Goal: Task Accomplishment & Management: Complete application form

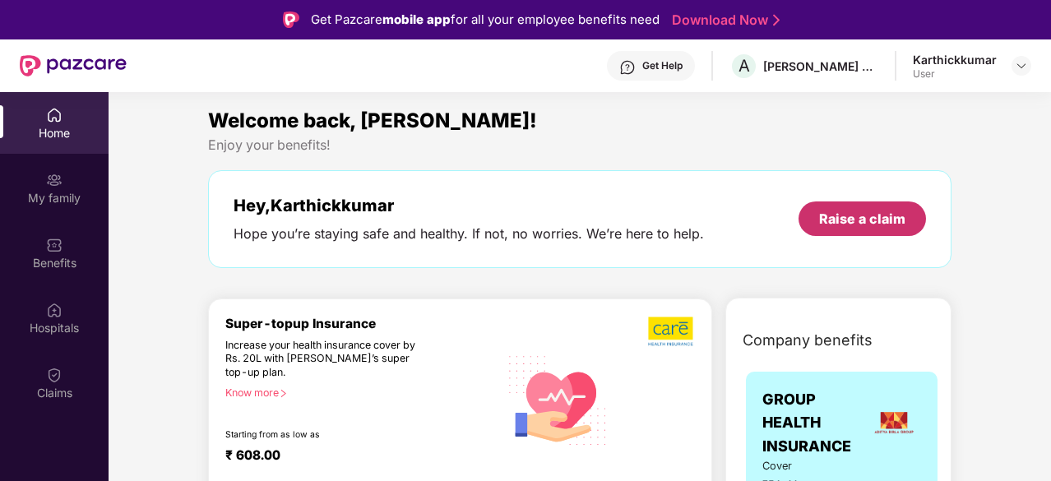
click at [844, 218] on div "Raise a claim" at bounding box center [862, 219] width 86 height 18
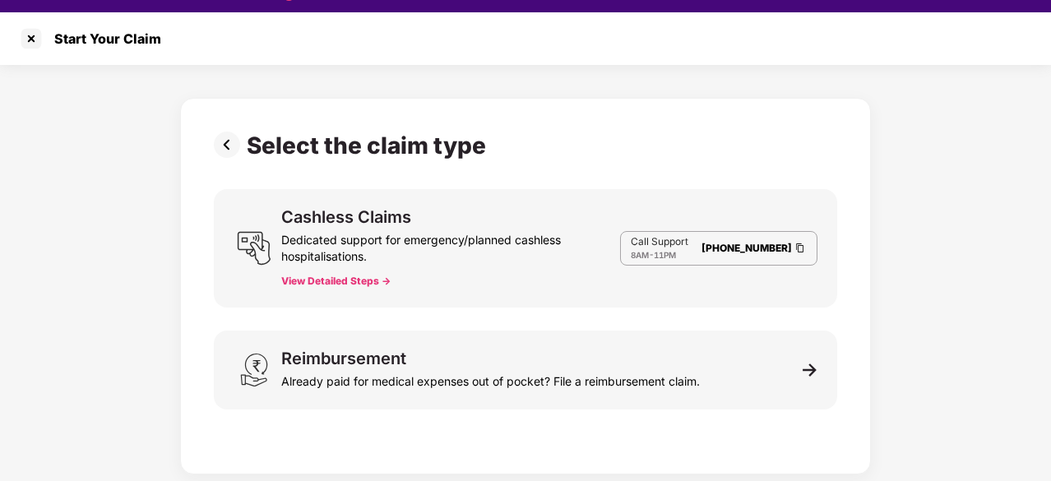
scroll to position [39, 0]
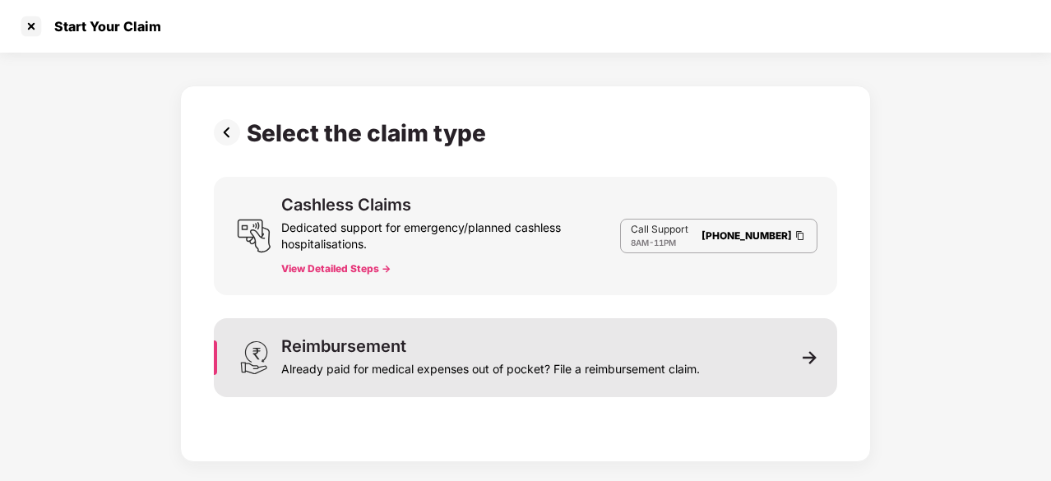
click at [605, 350] on div "Reimbursement Already paid for medical expenses out of pocket? File a reimburse…" at bounding box center [490, 357] width 419 height 39
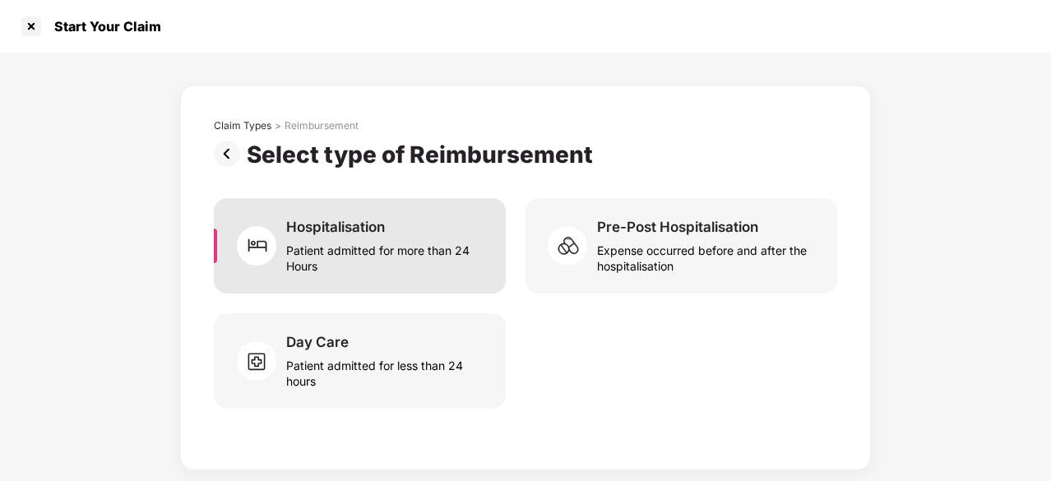
click at [380, 254] on div "Patient admitted for more than 24 Hours" at bounding box center [386, 255] width 200 height 38
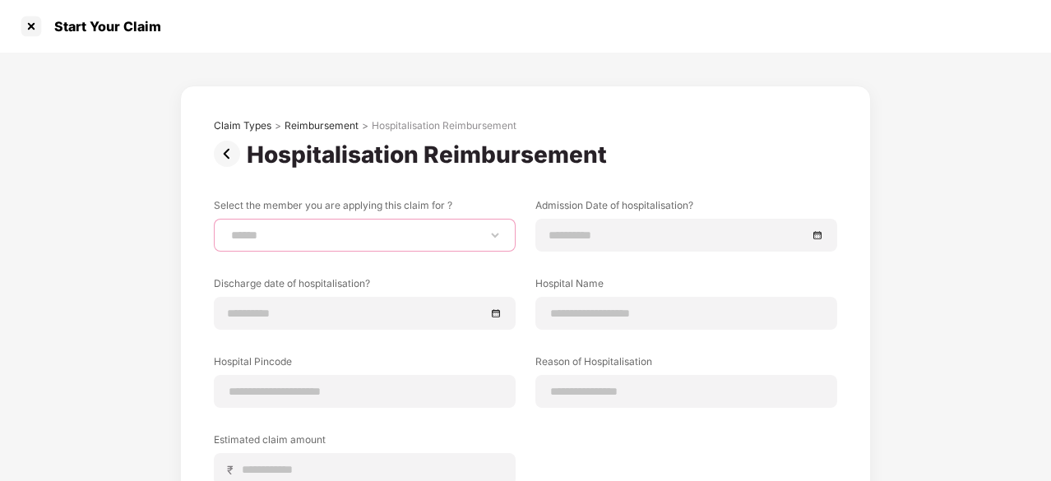
click at [388, 239] on select "**********" at bounding box center [365, 235] width 274 height 13
select select "**********"
click at [228, 229] on select "**********" at bounding box center [365, 235] width 274 height 13
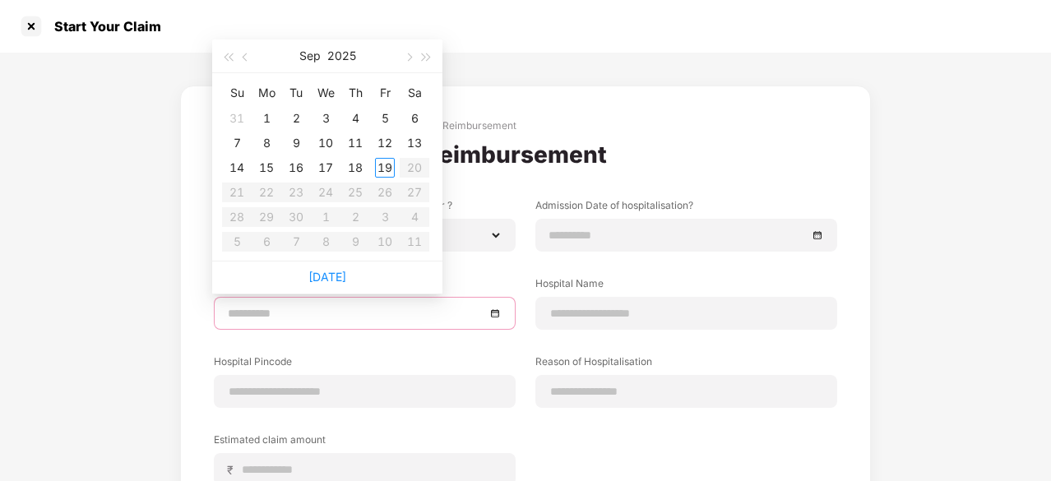
click at [362, 305] on input at bounding box center [357, 313] width 258 height 18
type input "**********"
click at [245, 62] on button "button" at bounding box center [246, 55] width 18 height 33
type input "**********"
click at [300, 217] on div "26" at bounding box center [296, 217] width 20 height 20
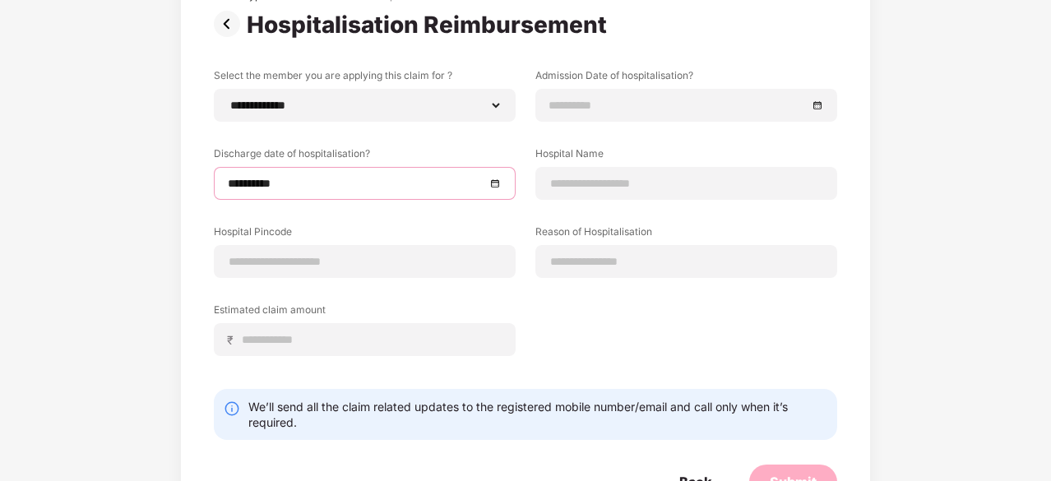
scroll to position [165, 0]
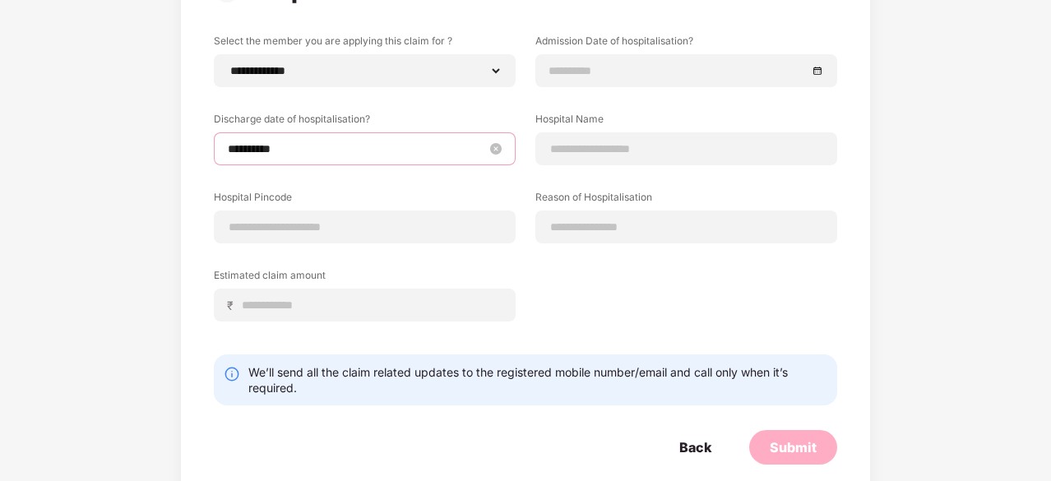
click at [443, 157] on input "**********" at bounding box center [357, 149] width 258 height 18
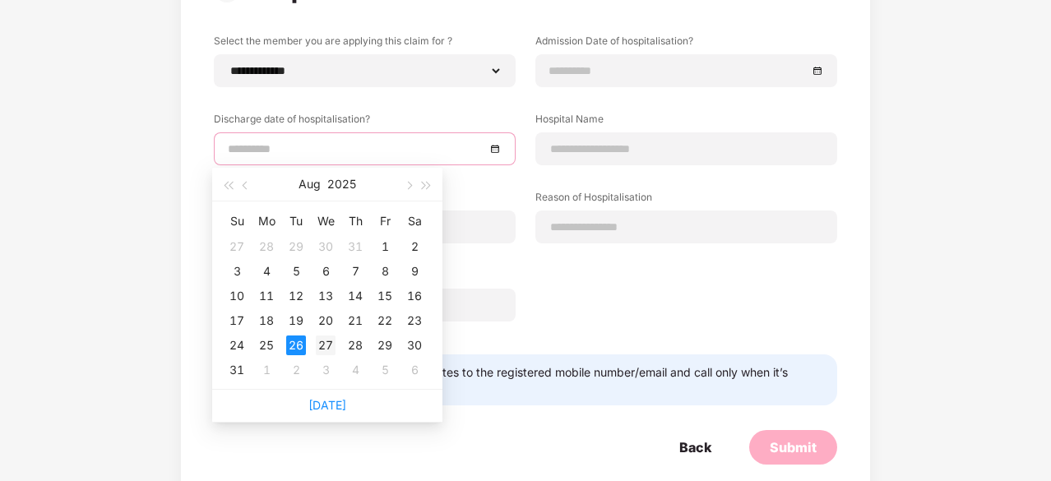
type input "**********"
click at [327, 342] on div "27" at bounding box center [326, 346] width 20 height 20
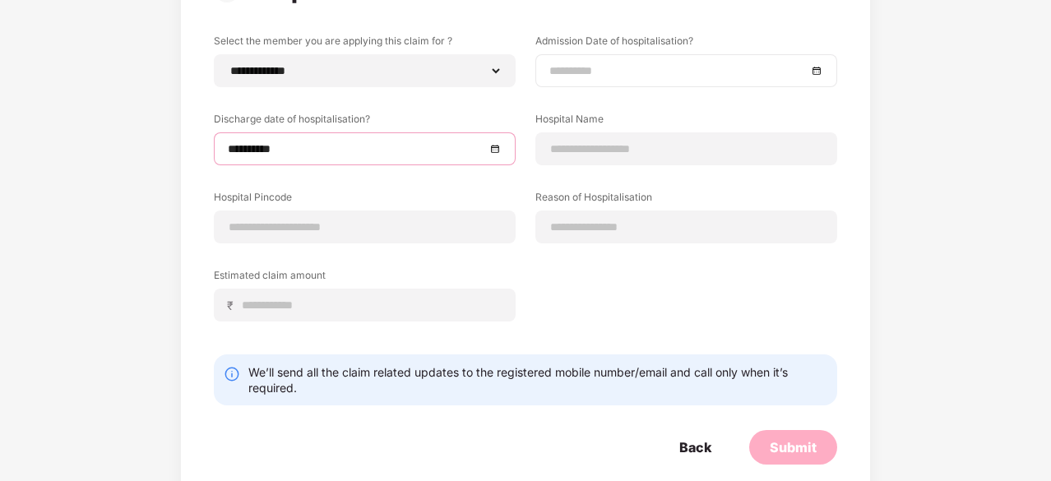
click at [615, 67] on input at bounding box center [679, 71] width 258 height 18
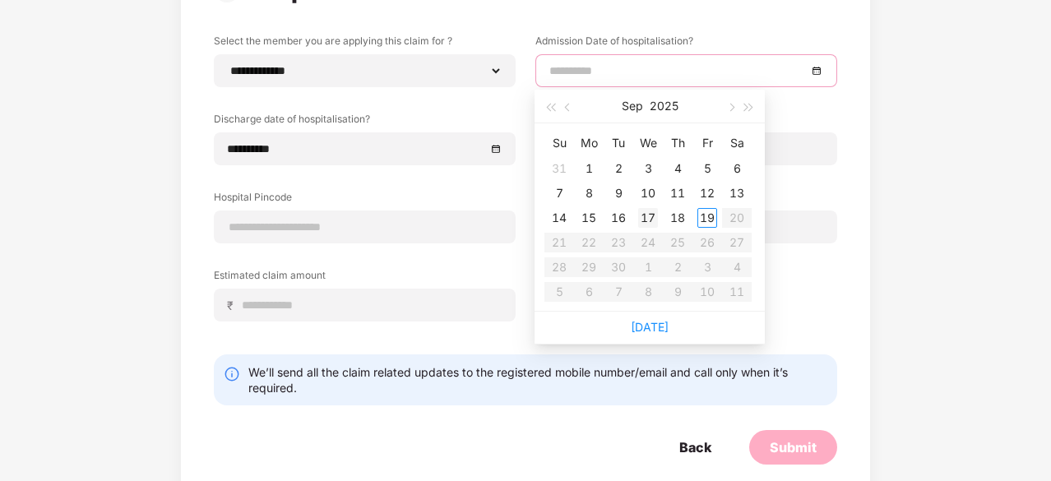
type input "**********"
click at [572, 106] on span "button" at bounding box center [569, 108] width 8 height 8
type input "**********"
click at [623, 271] on div "26" at bounding box center [619, 268] width 20 height 20
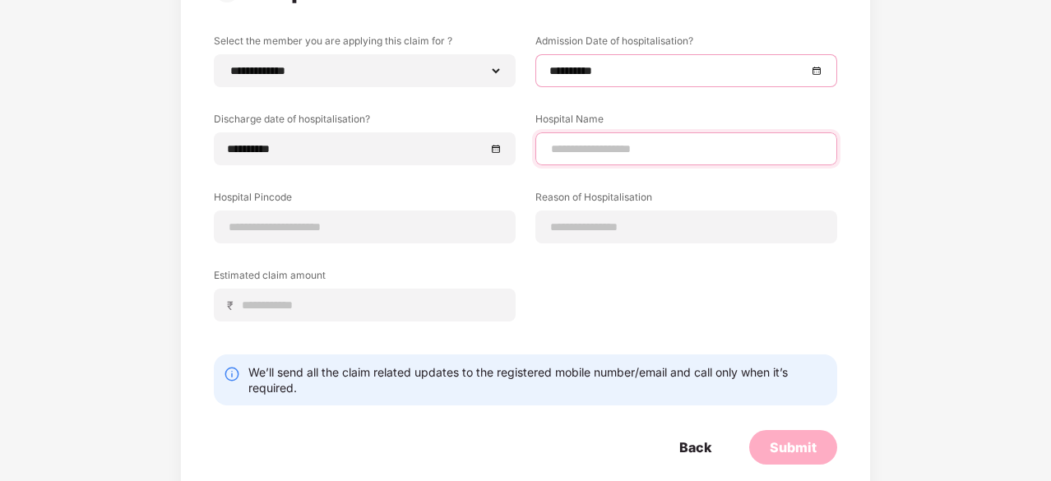
click at [625, 151] on input at bounding box center [687, 149] width 274 height 17
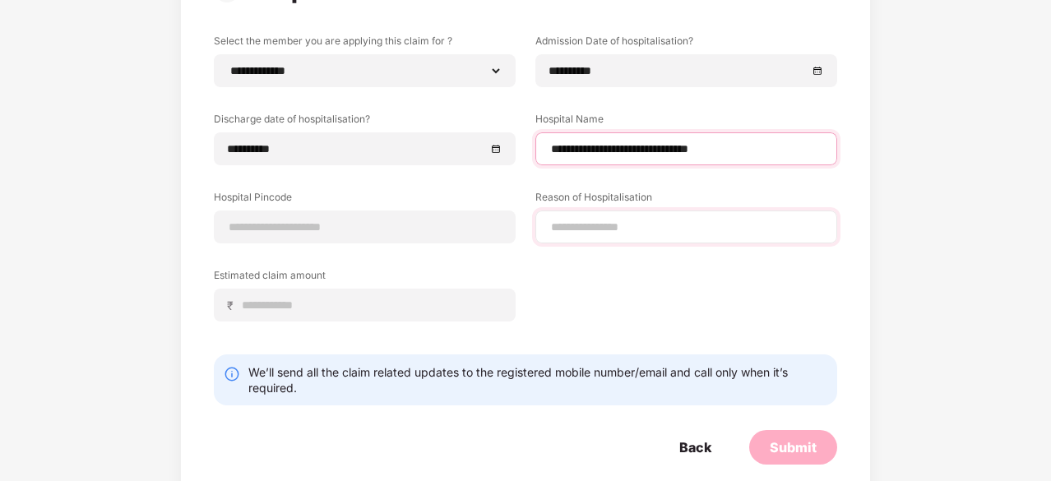
type input "**********"
click at [617, 228] on input at bounding box center [687, 227] width 274 height 17
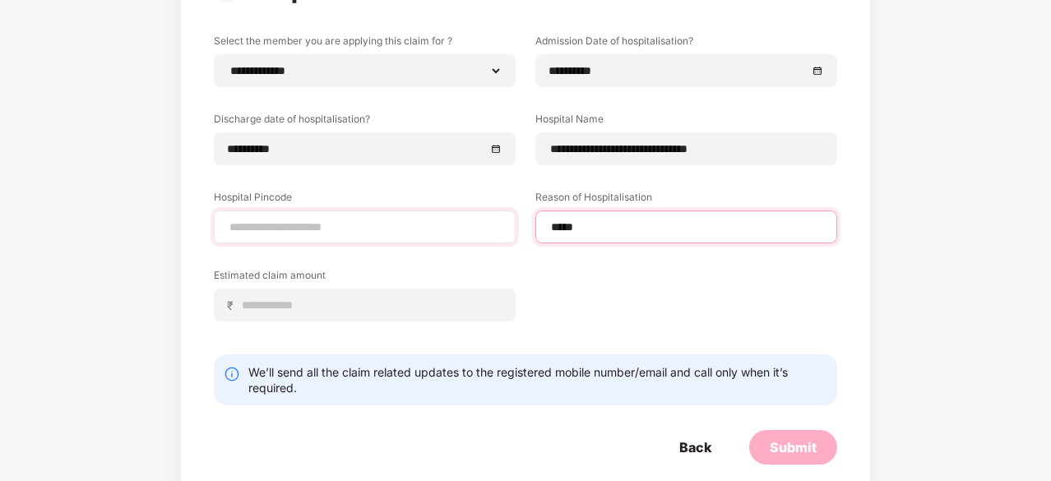
type input "*****"
click at [412, 234] on input at bounding box center [365, 227] width 274 height 17
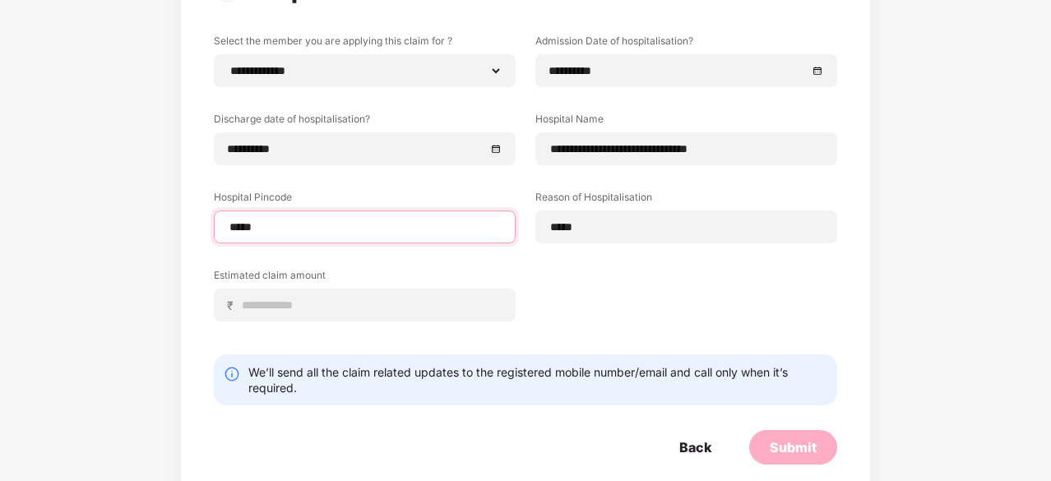
type input "******"
select select "*******"
select select "**********"
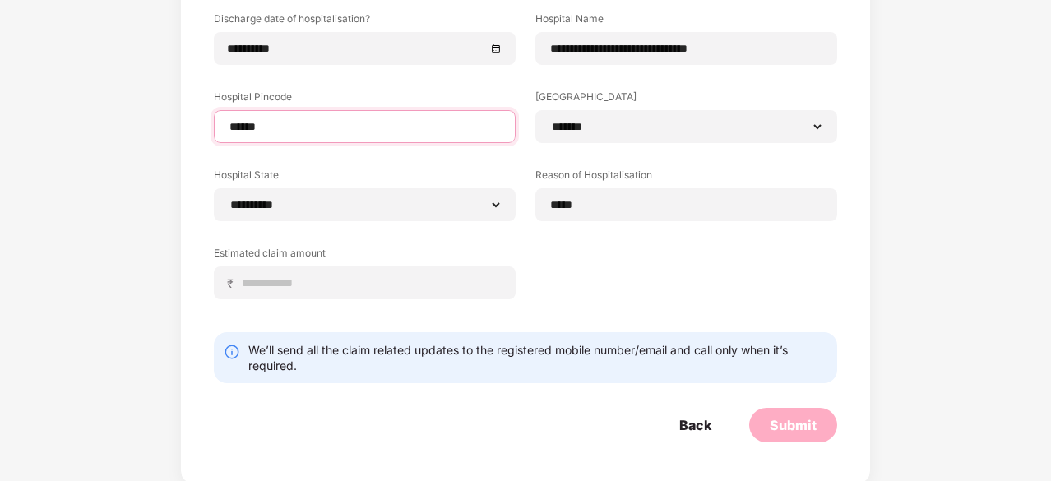
scroll to position [267, 0]
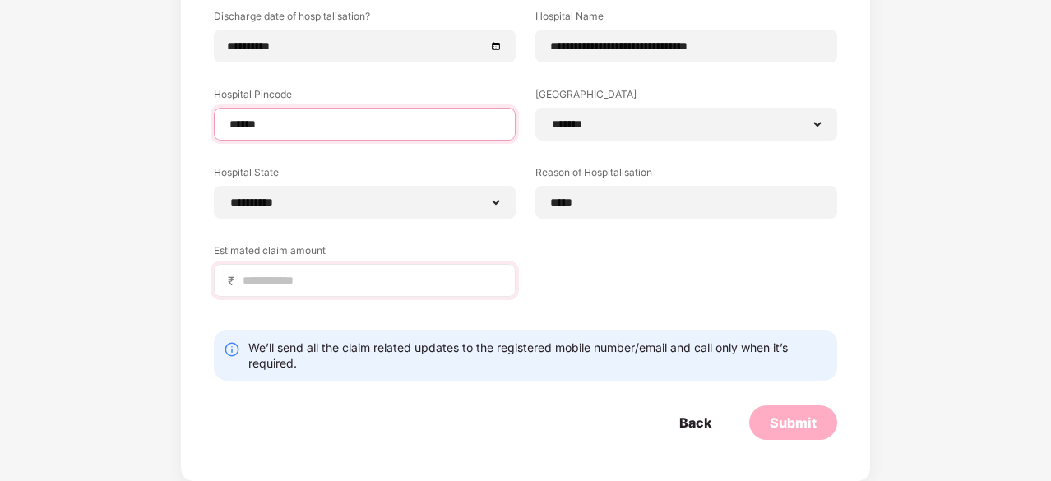
type input "******"
click at [304, 284] on input at bounding box center [371, 280] width 261 height 17
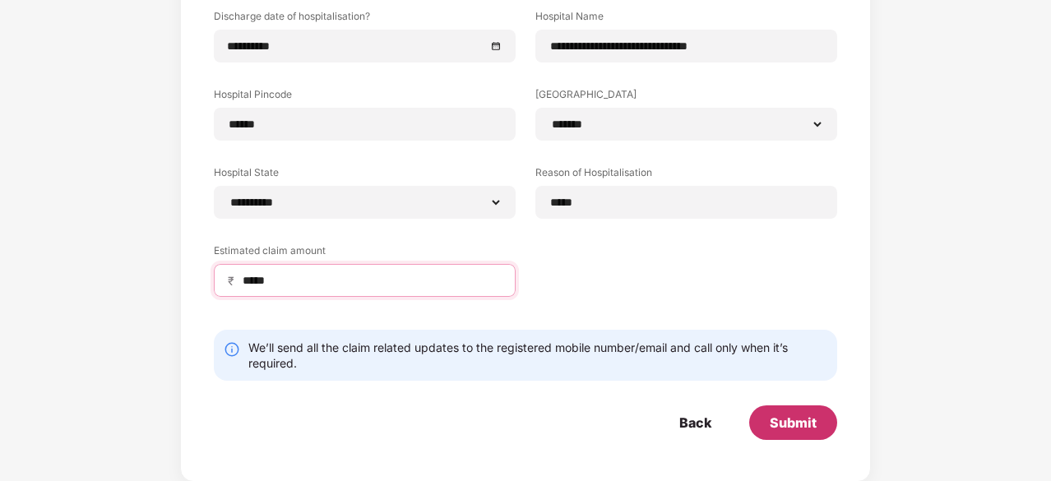
type input "*****"
click at [791, 422] on div "Submit" at bounding box center [793, 423] width 47 height 18
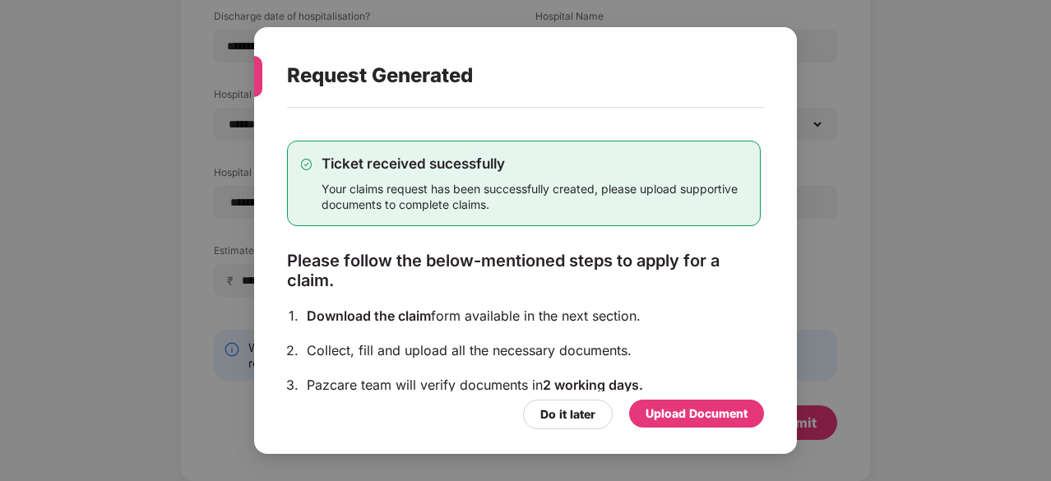
click at [706, 414] on div "Upload Document" at bounding box center [697, 414] width 102 height 18
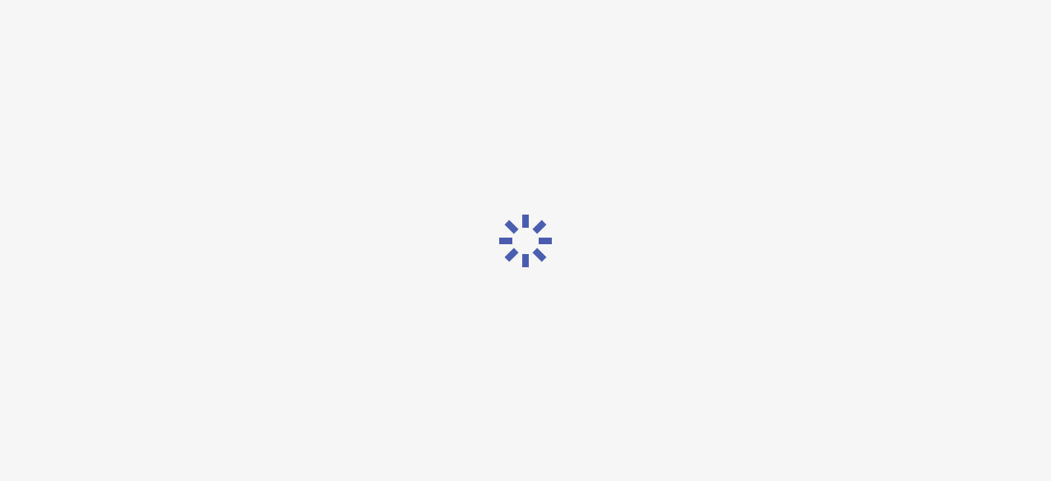
scroll to position [0, 0]
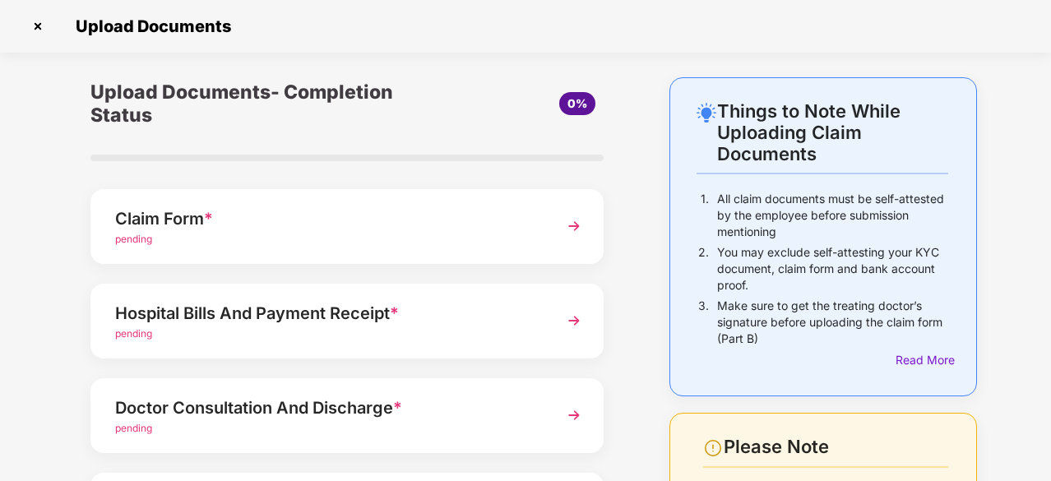
click at [178, 232] on div "pending" at bounding box center [327, 240] width 425 height 16
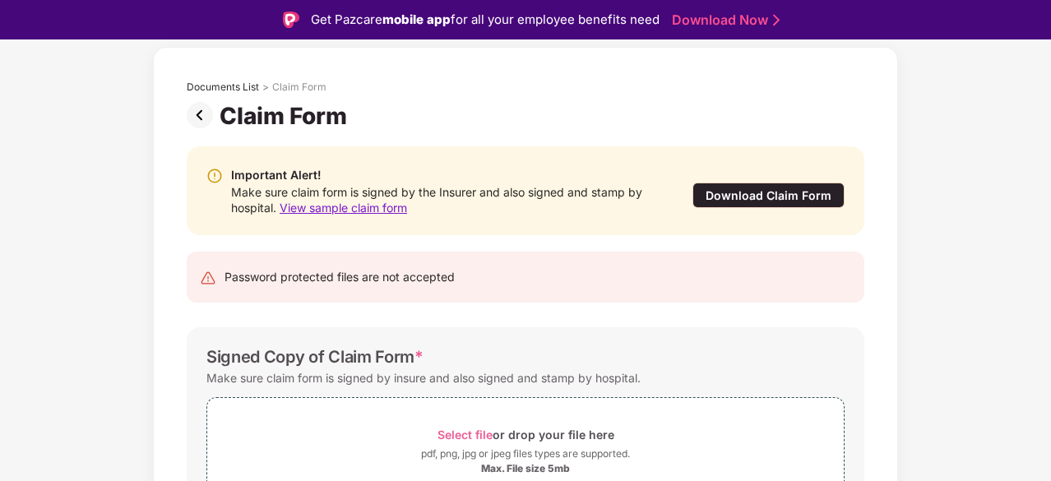
scroll to position [169, 0]
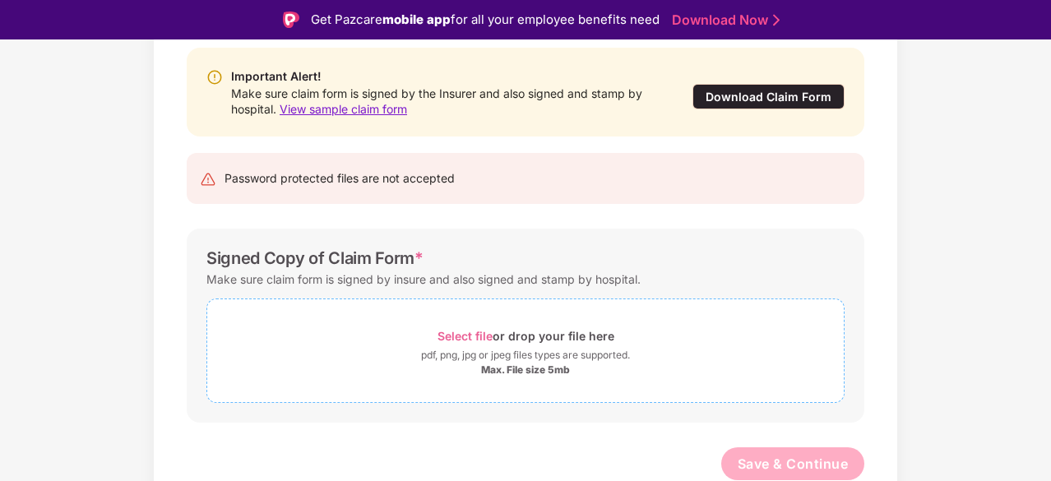
click at [464, 333] on span "Select file" at bounding box center [465, 336] width 55 height 14
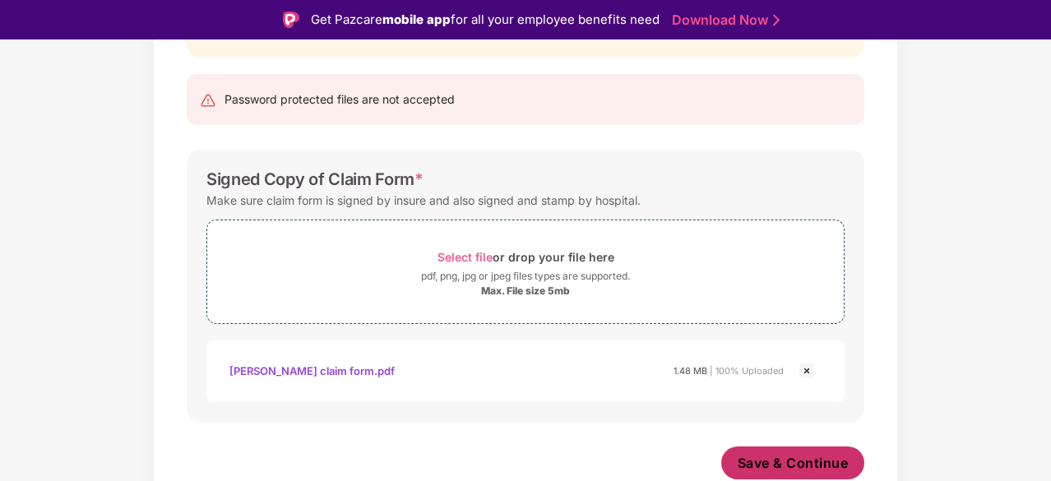
scroll to position [247, 0]
click at [793, 467] on span "Save & Continue" at bounding box center [793, 464] width 111 height 18
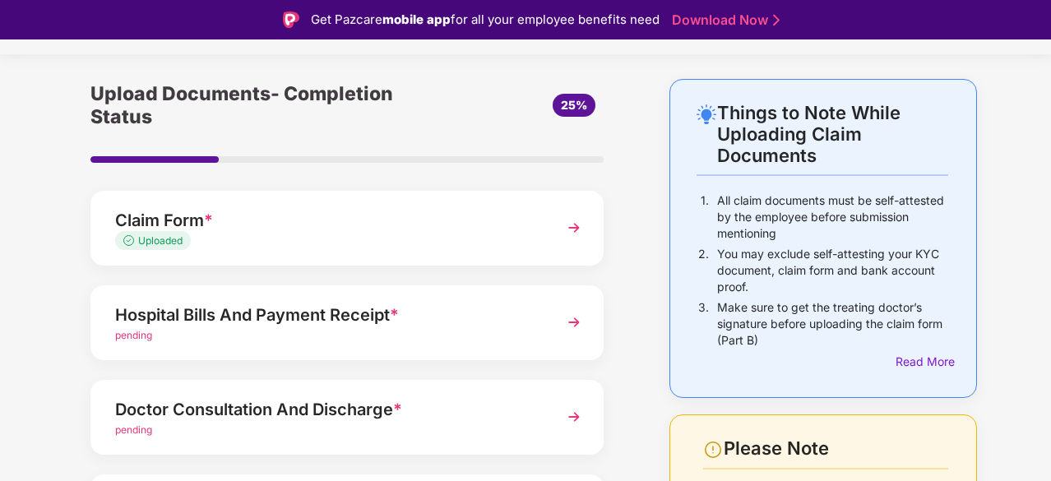
scroll to position [21, 0]
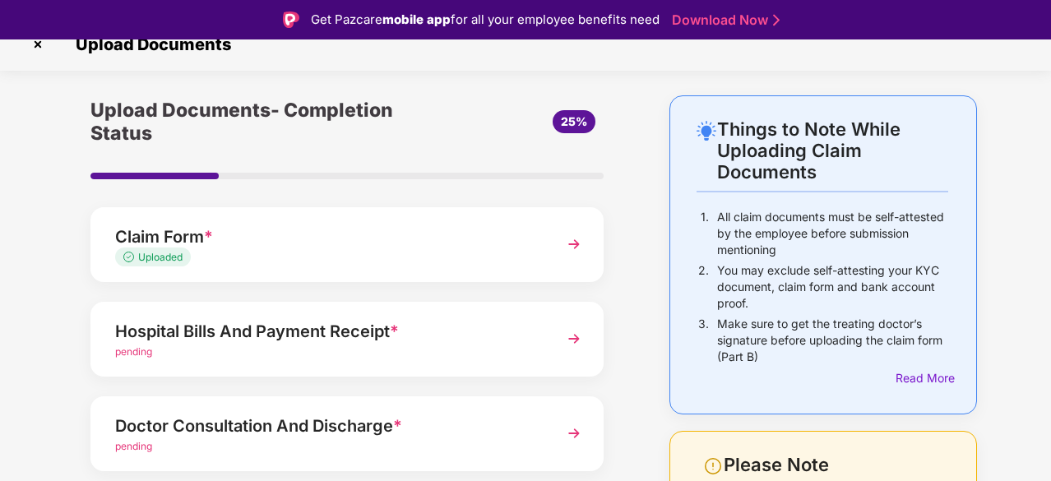
click at [408, 330] on div "Hospital Bills And Payment Receipt *" at bounding box center [327, 331] width 425 height 26
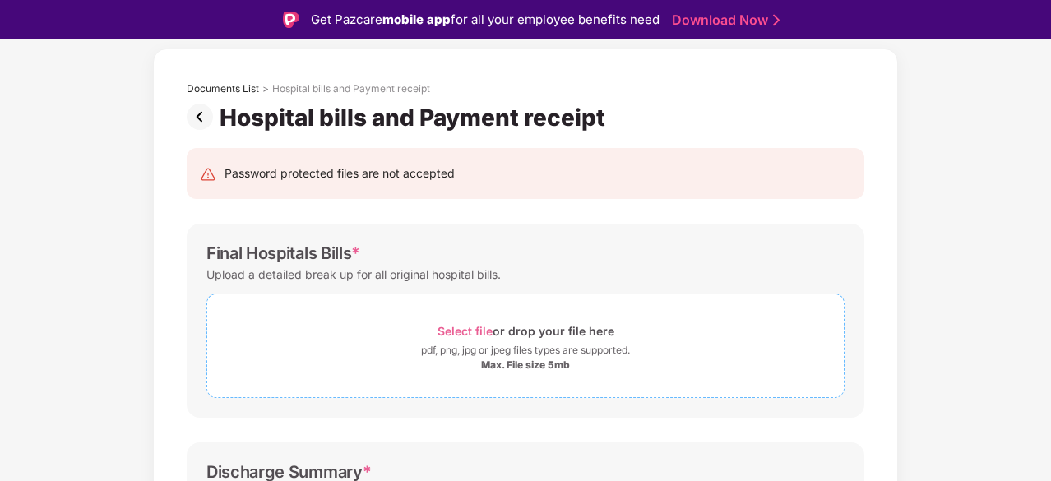
scroll to position [186, 0]
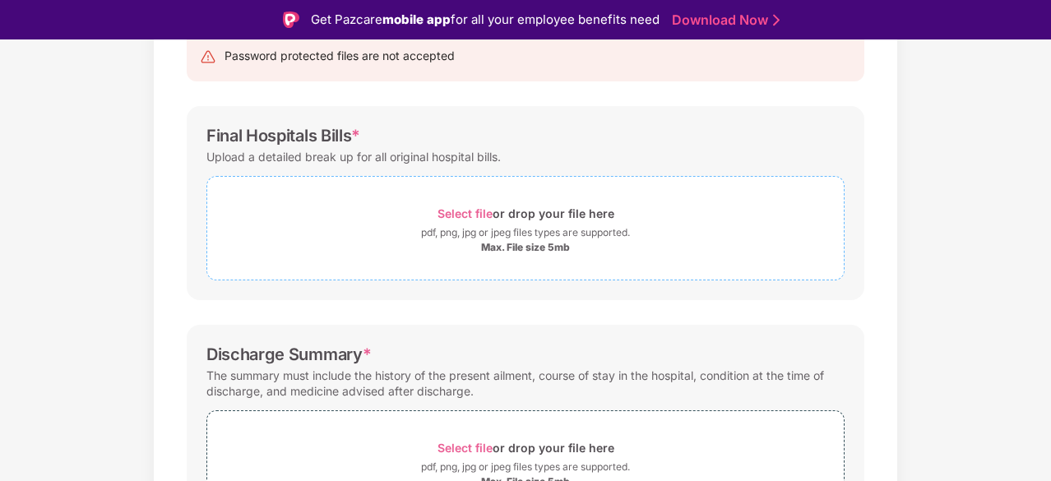
click at [475, 210] on span "Select file" at bounding box center [465, 214] width 55 height 14
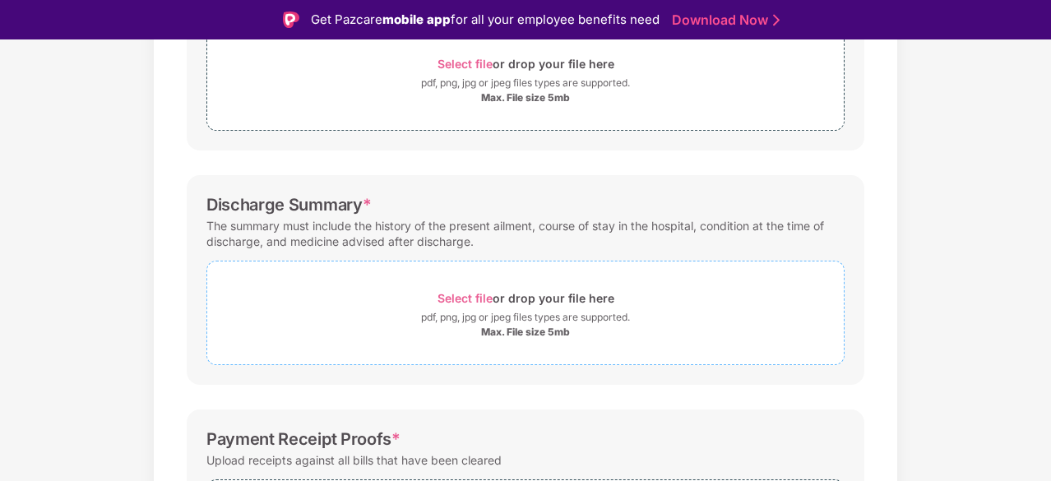
scroll to position [351, 0]
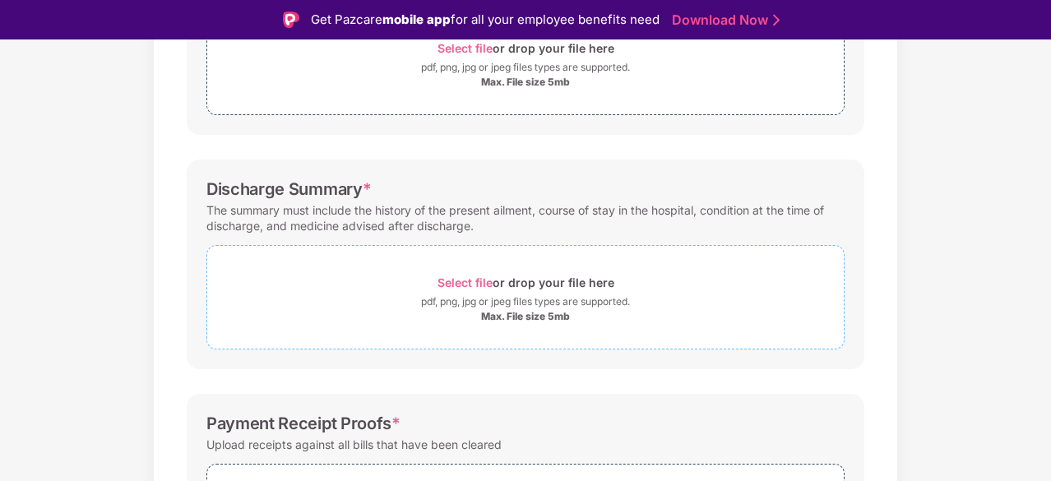
click at [469, 284] on span "Select file" at bounding box center [465, 283] width 55 height 14
click at [482, 278] on span "Select file" at bounding box center [465, 283] width 55 height 14
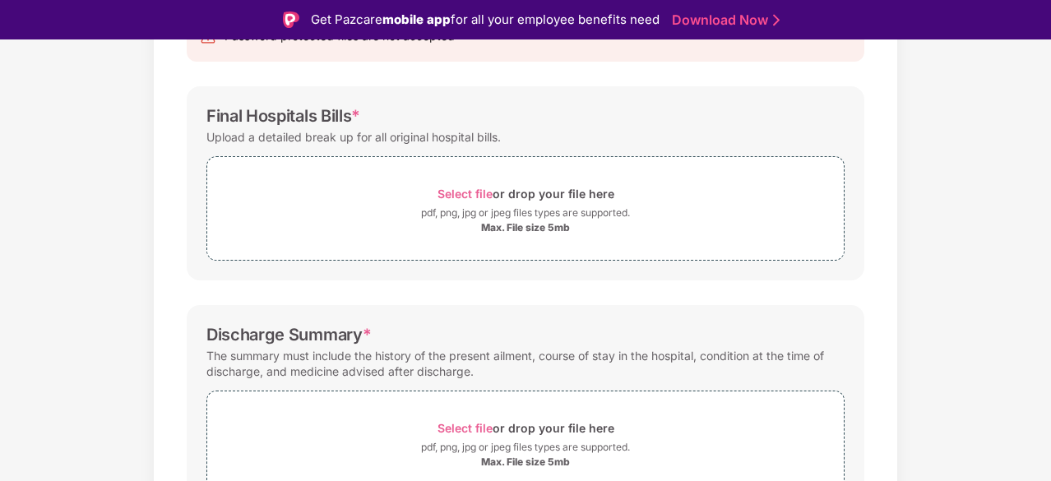
scroll to position [100, 0]
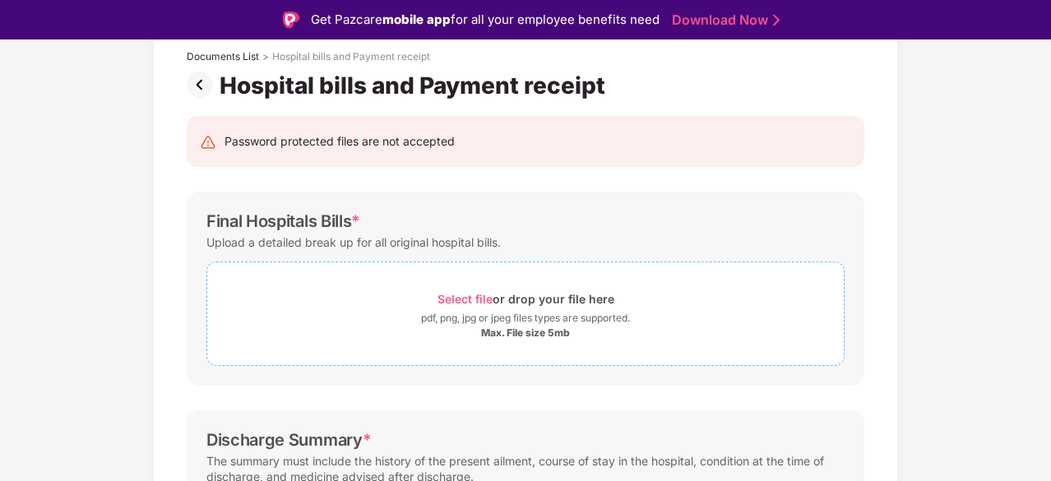
click at [475, 299] on span "Select file" at bounding box center [465, 299] width 55 height 14
click at [471, 296] on span "Select file" at bounding box center [465, 299] width 55 height 14
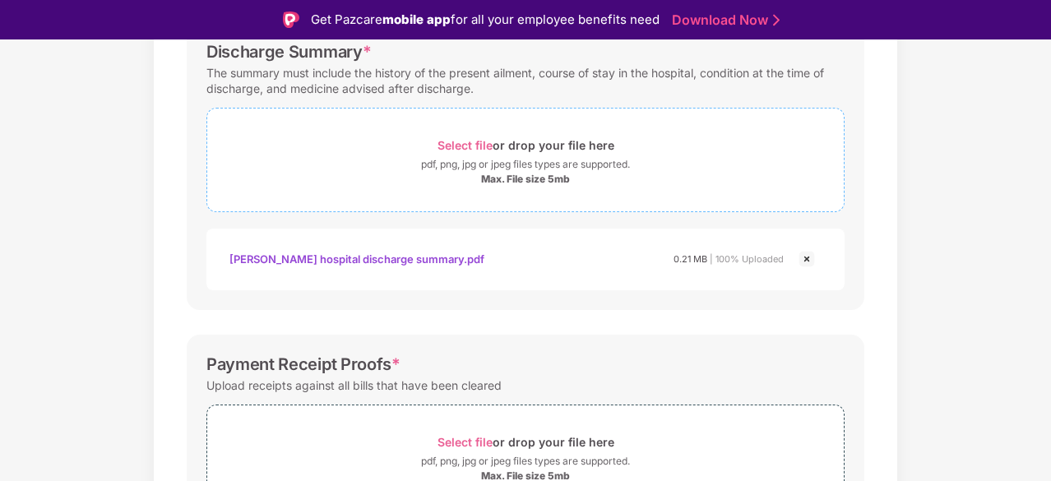
scroll to position [672, 0]
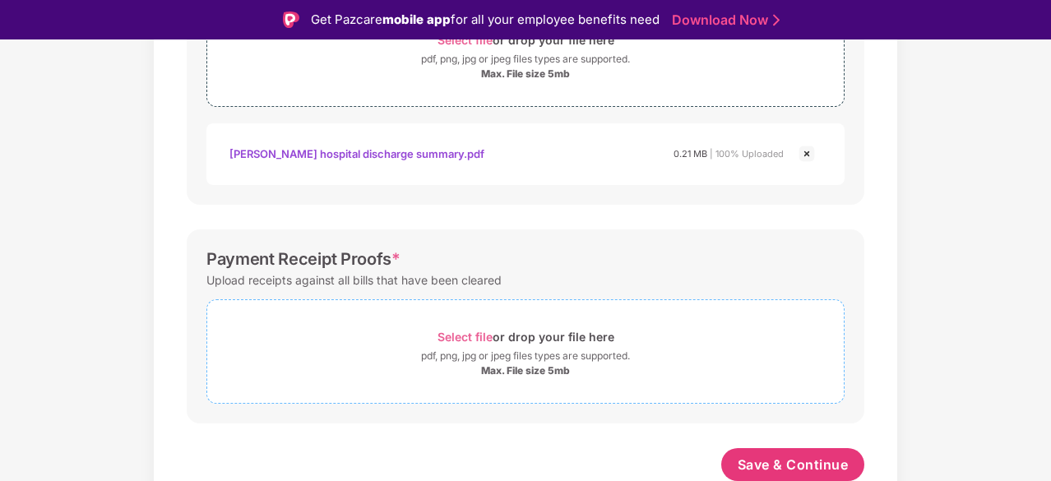
click at [474, 337] on span "Select file" at bounding box center [465, 337] width 55 height 14
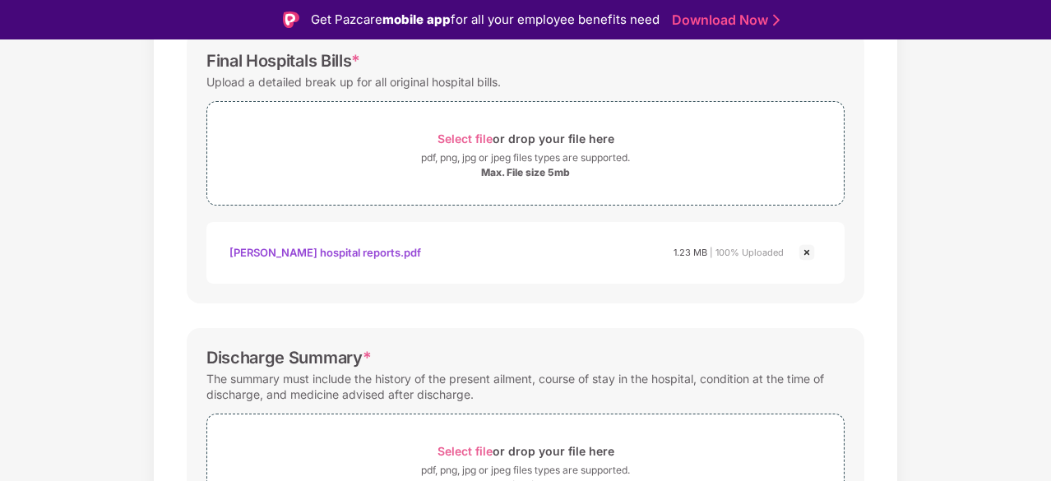
scroll to position [179, 0]
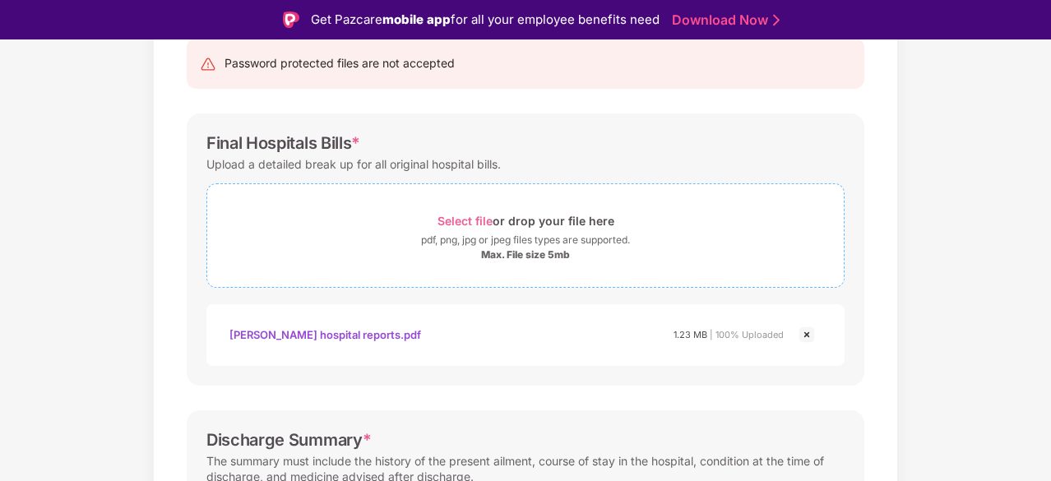
click at [466, 218] on span "Select file" at bounding box center [465, 221] width 55 height 14
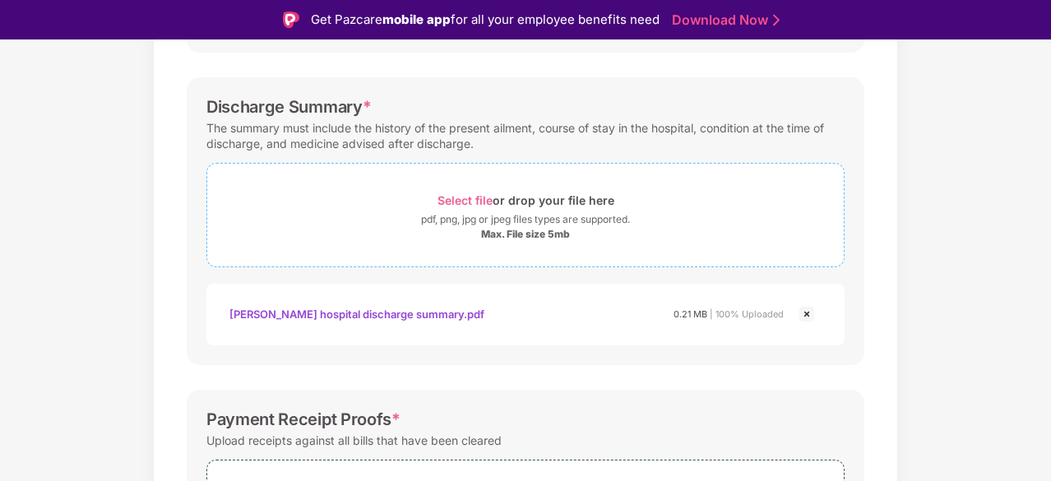
scroll to position [829, 0]
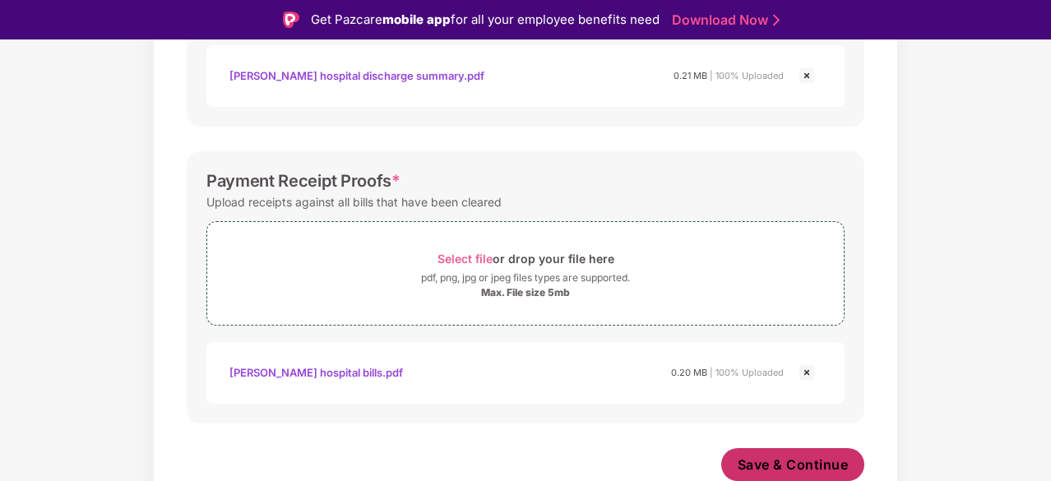
click at [786, 457] on span "Save & Continue" at bounding box center [793, 465] width 111 height 18
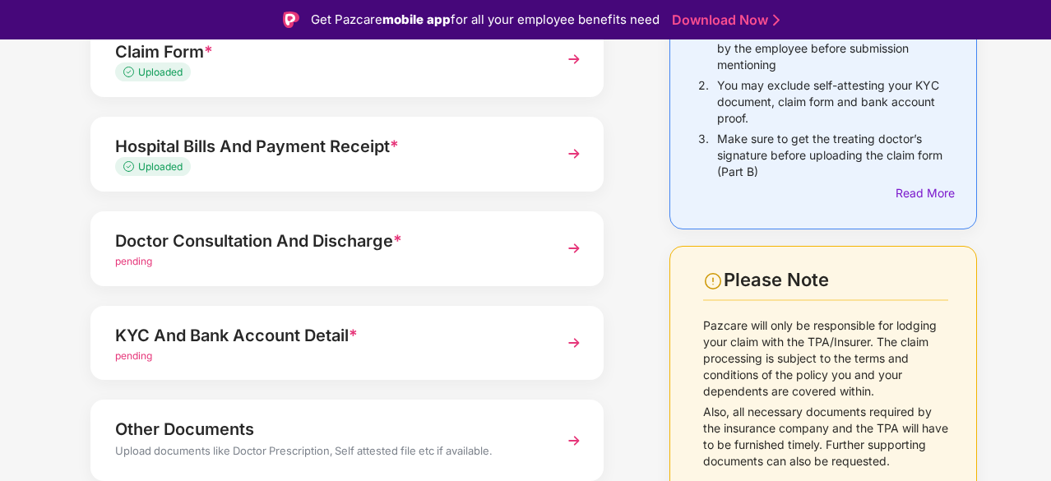
scroll to position [268, 0]
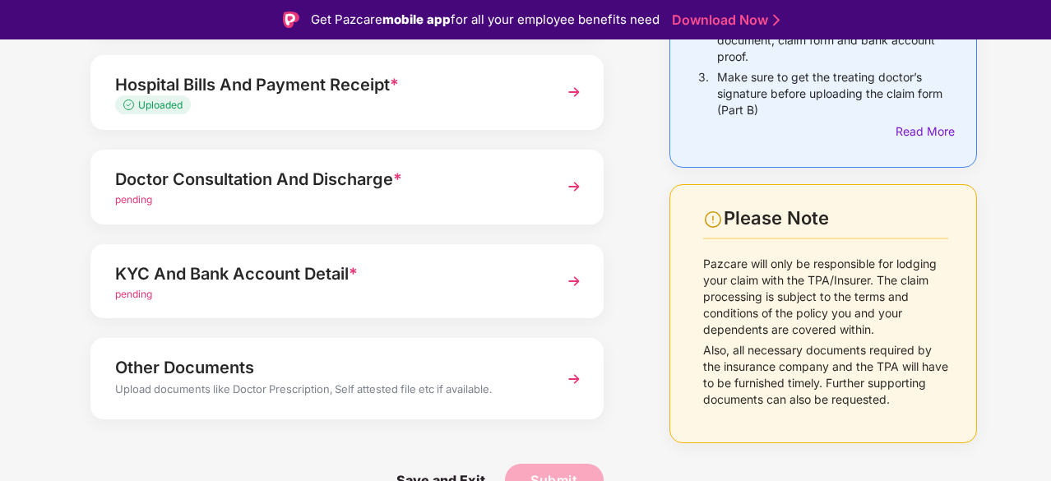
click at [143, 202] on span "pending" at bounding box center [133, 199] width 37 height 12
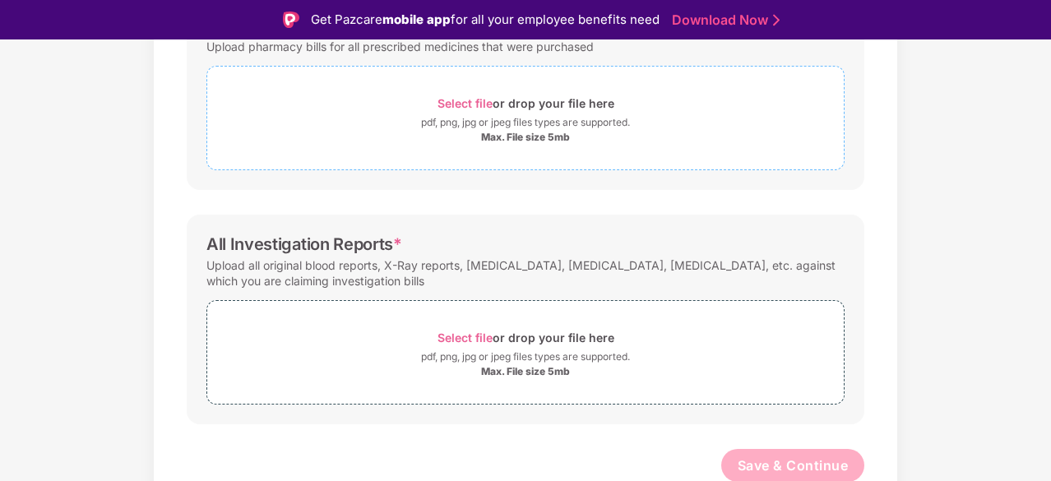
scroll to position [516, 0]
click at [476, 337] on span "Select file" at bounding box center [465, 337] width 55 height 14
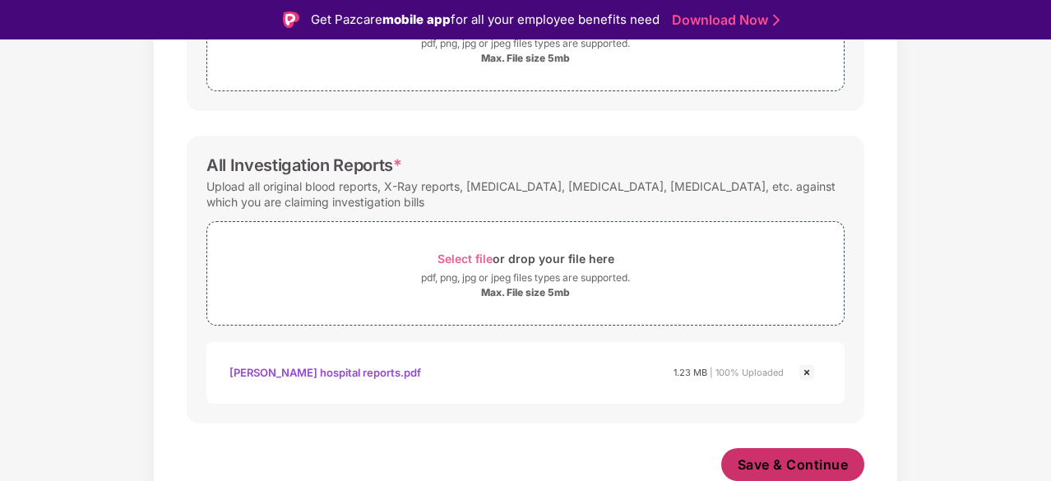
scroll to position [594, 0]
click at [778, 461] on span "Save & Continue" at bounding box center [793, 465] width 111 height 18
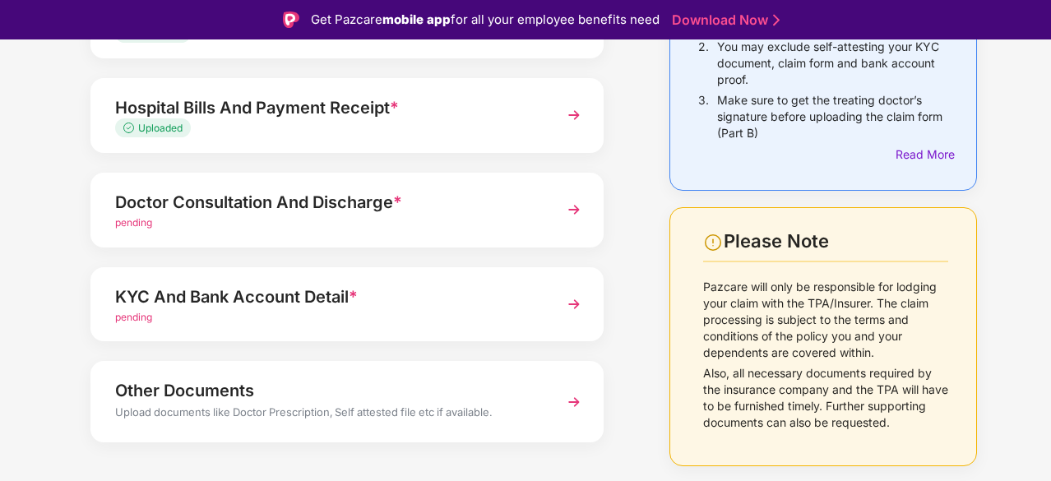
scroll to position [268, 0]
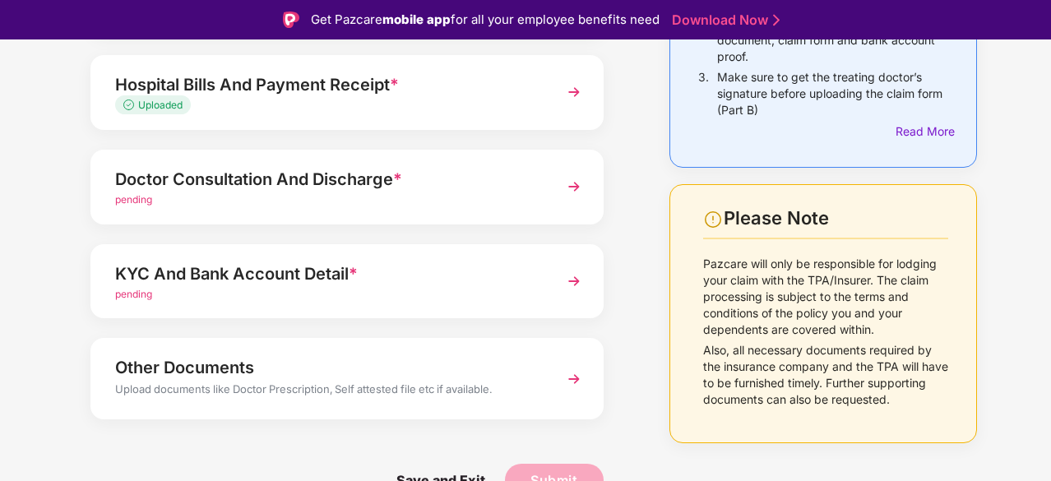
click at [243, 276] on div "KYC And Bank Account Detail *" at bounding box center [327, 274] width 425 height 26
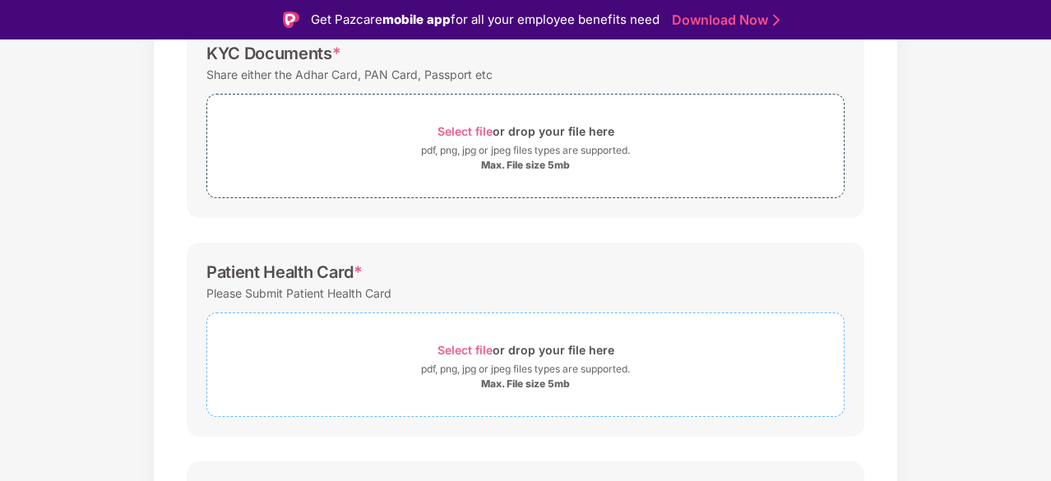
click at [480, 346] on span "Select file" at bounding box center [465, 350] width 55 height 14
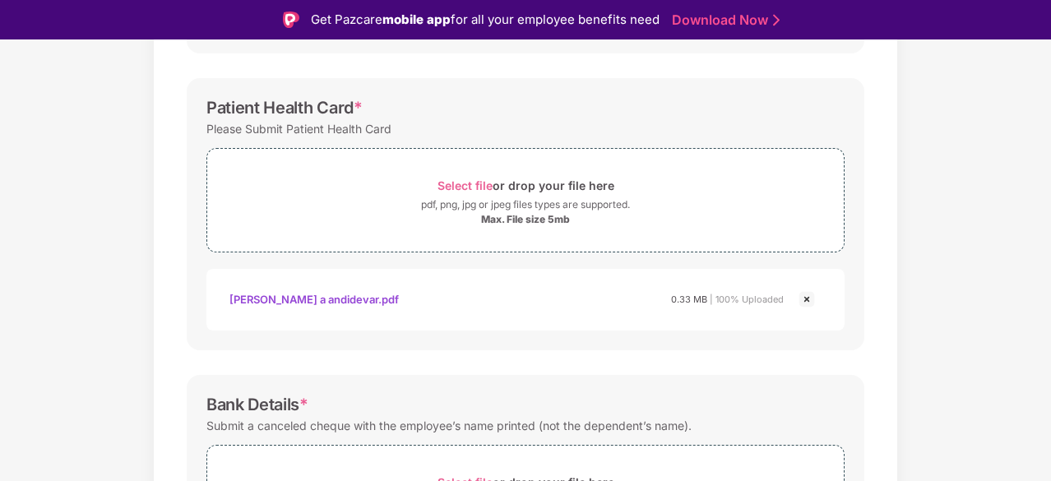
scroll to position [515, 0]
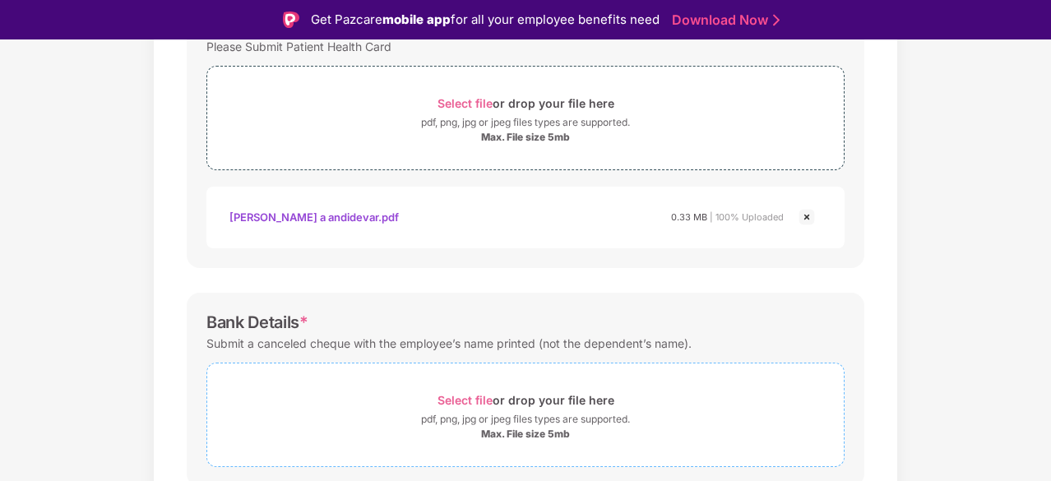
click at [468, 395] on span "Select file" at bounding box center [465, 400] width 55 height 14
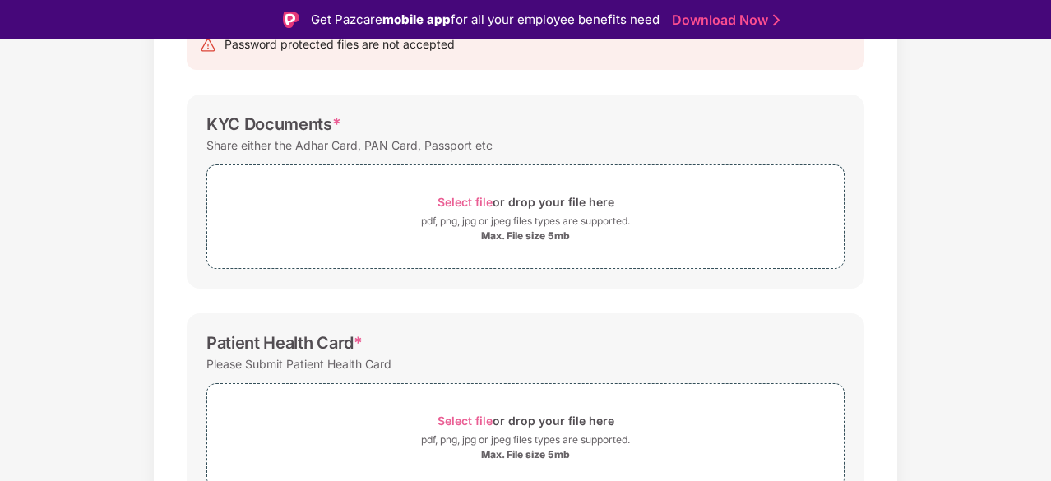
scroll to position [163, 0]
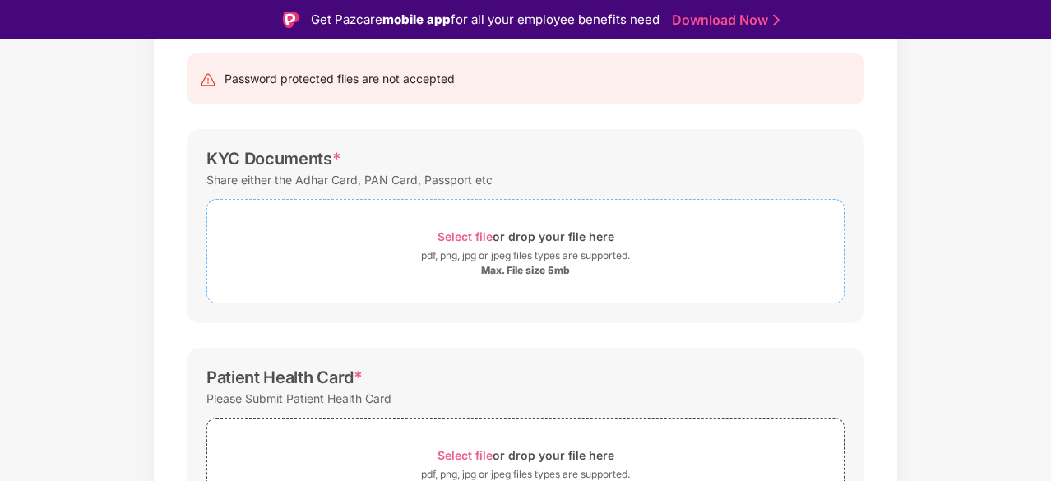
click at [467, 234] on span "Select file" at bounding box center [465, 237] width 55 height 14
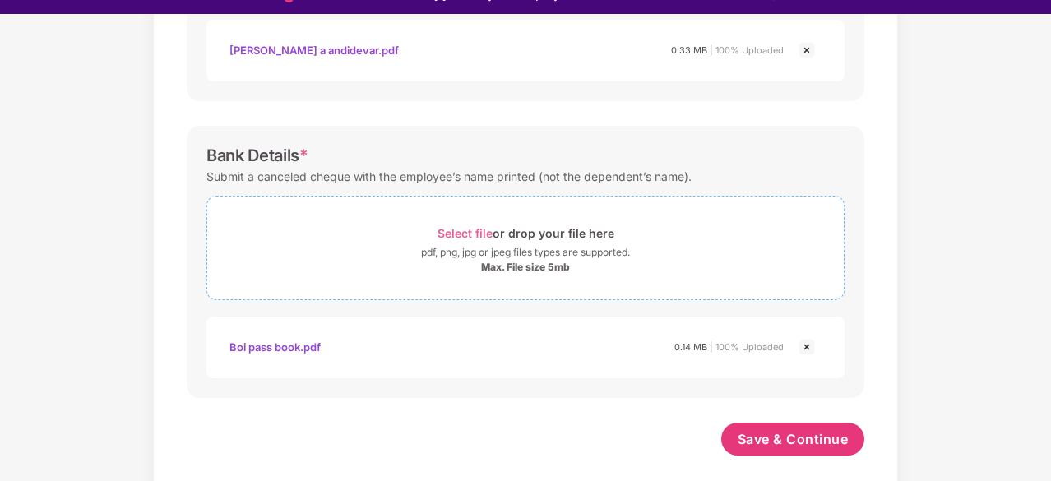
scroll to position [39, 0]
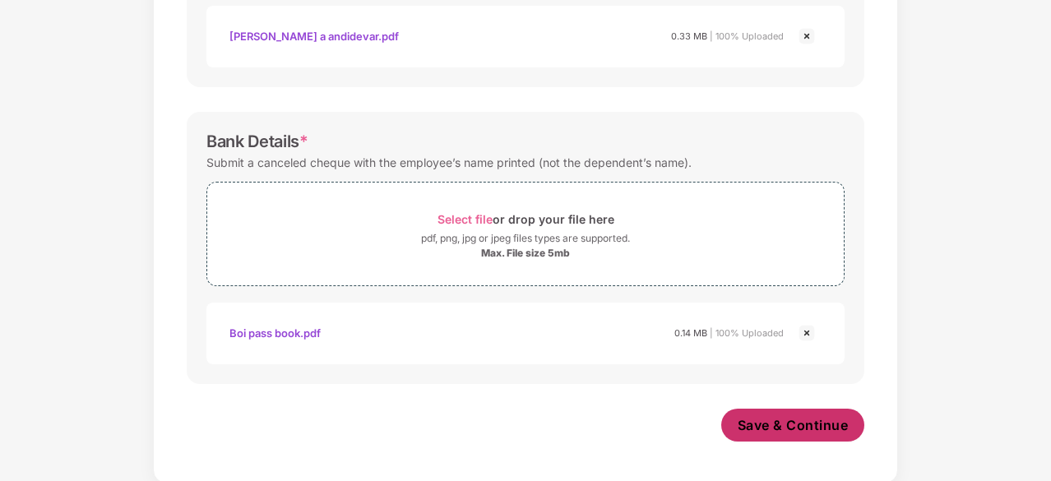
click at [765, 430] on span "Save & Continue" at bounding box center [793, 425] width 111 height 18
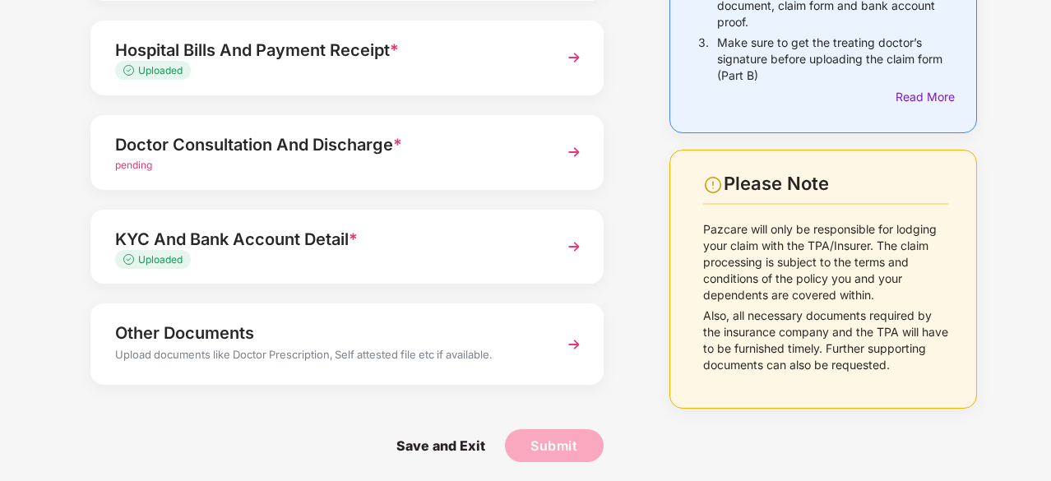
scroll to position [268, 0]
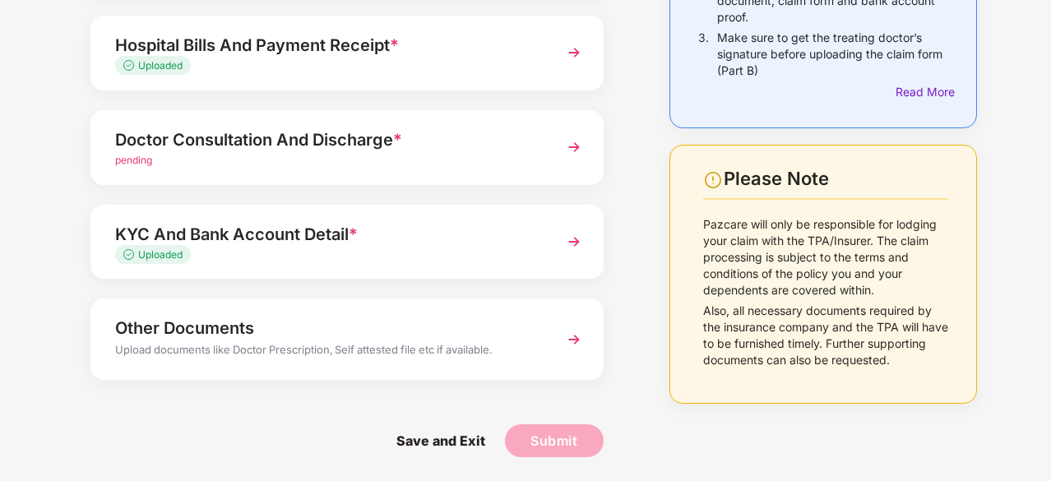
click at [184, 159] on div "pending" at bounding box center [327, 161] width 425 height 16
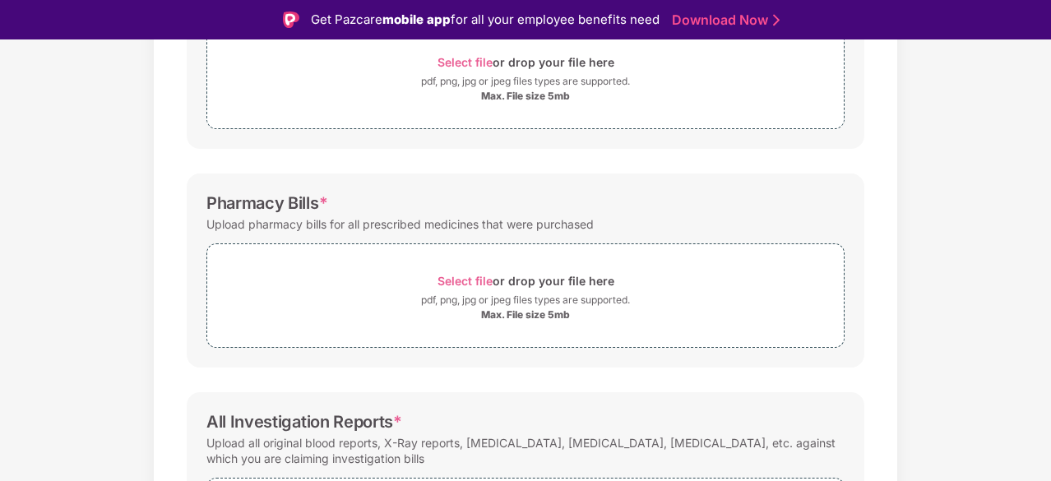
scroll to position [346, 0]
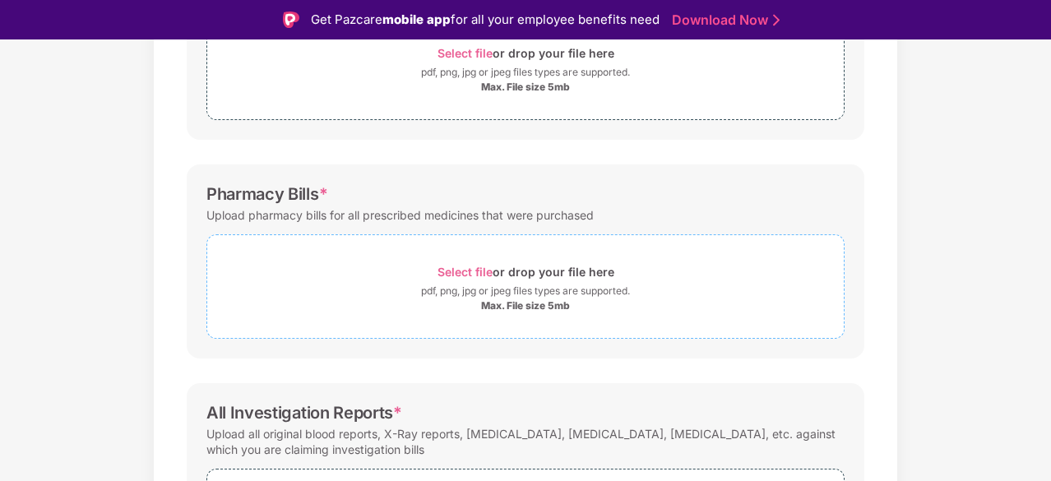
click at [462, 272] on span "Select file" at bounding box center [465, 272] width 55 height 14
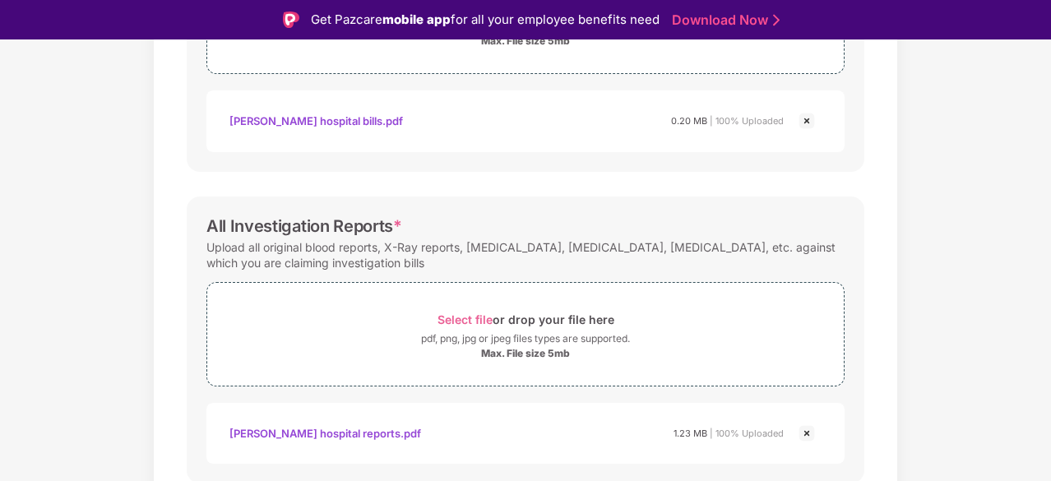
scroll to position [671, 0]
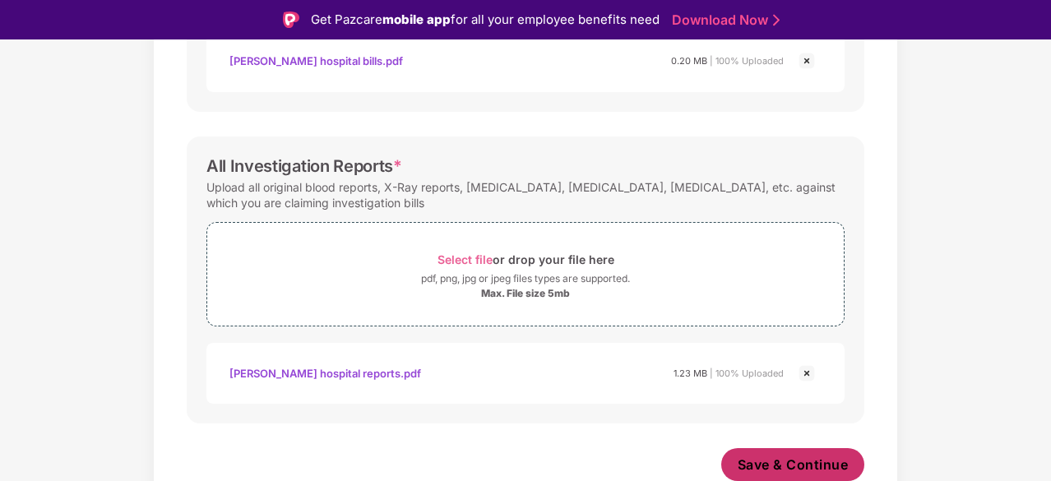
click at [790, 461] on span "Save & Continue" at bounding box center [793, 465] width 111 height 18
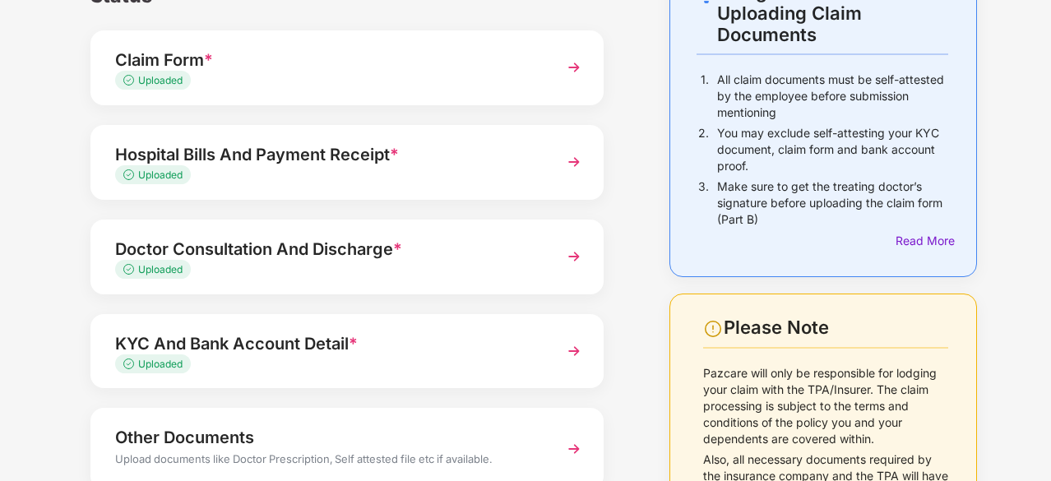
scroll to position [229, 0]
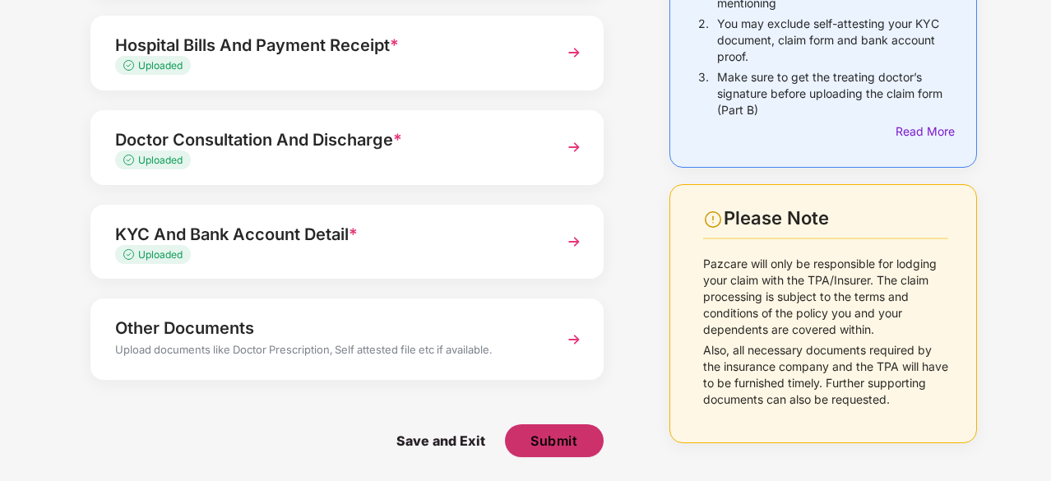
click at [582, 437] on button "Submit" at bounding box center [554, 441] width 99 height 33
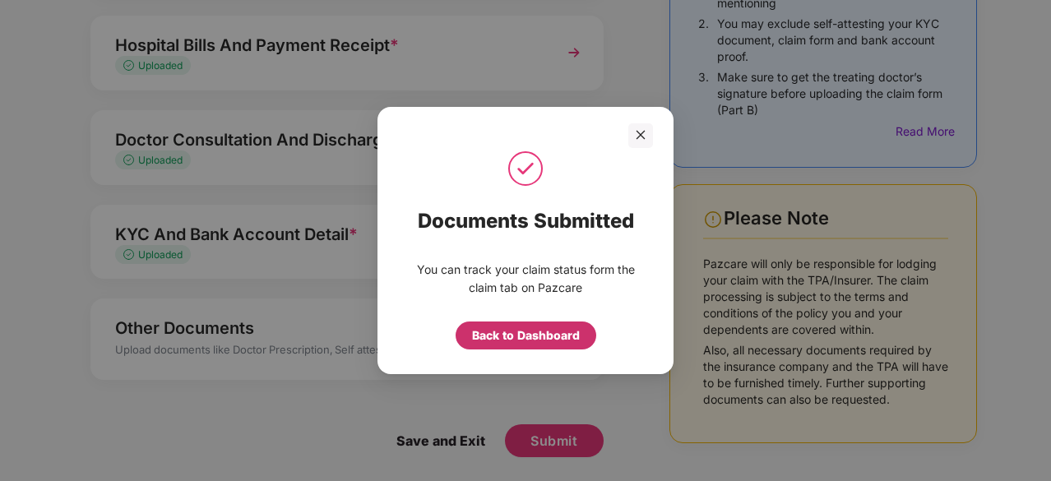
click at [532, 336] on div "Back to Dashboard" at bounding box center [526, 336] width 108 height 18
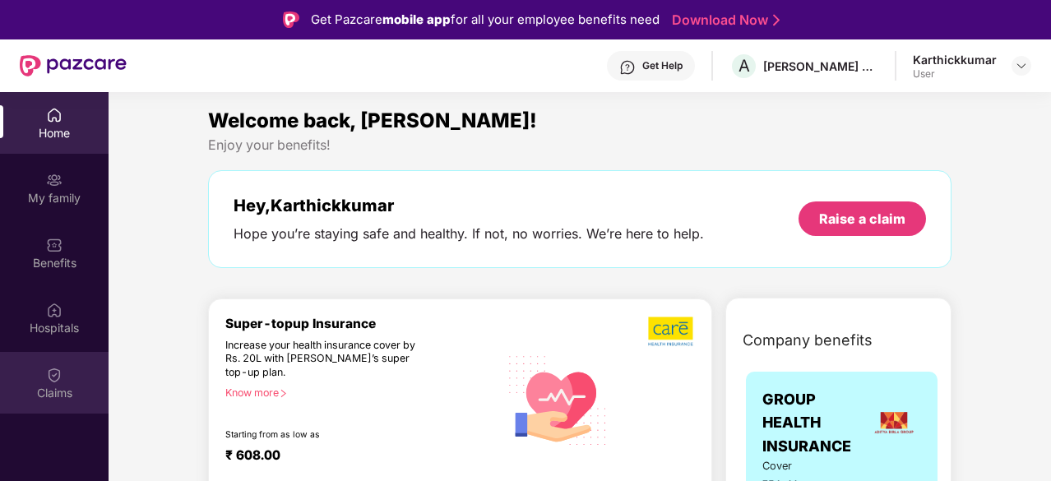
click at [46, 369] on img at bounding box center [54, 375] width 16 height 16
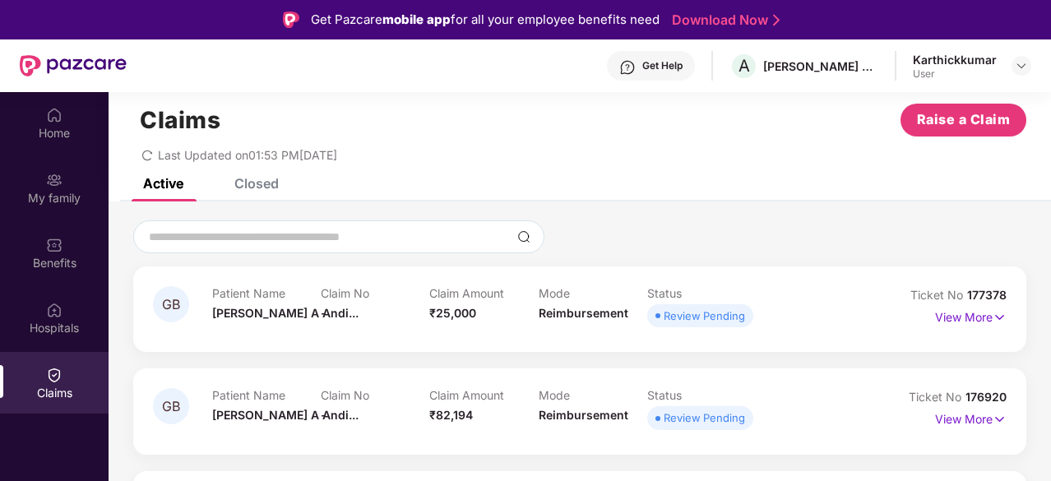
scroll to position [92, 0]
